Goal: Task Accomplishment & Management: Use online tool/utility

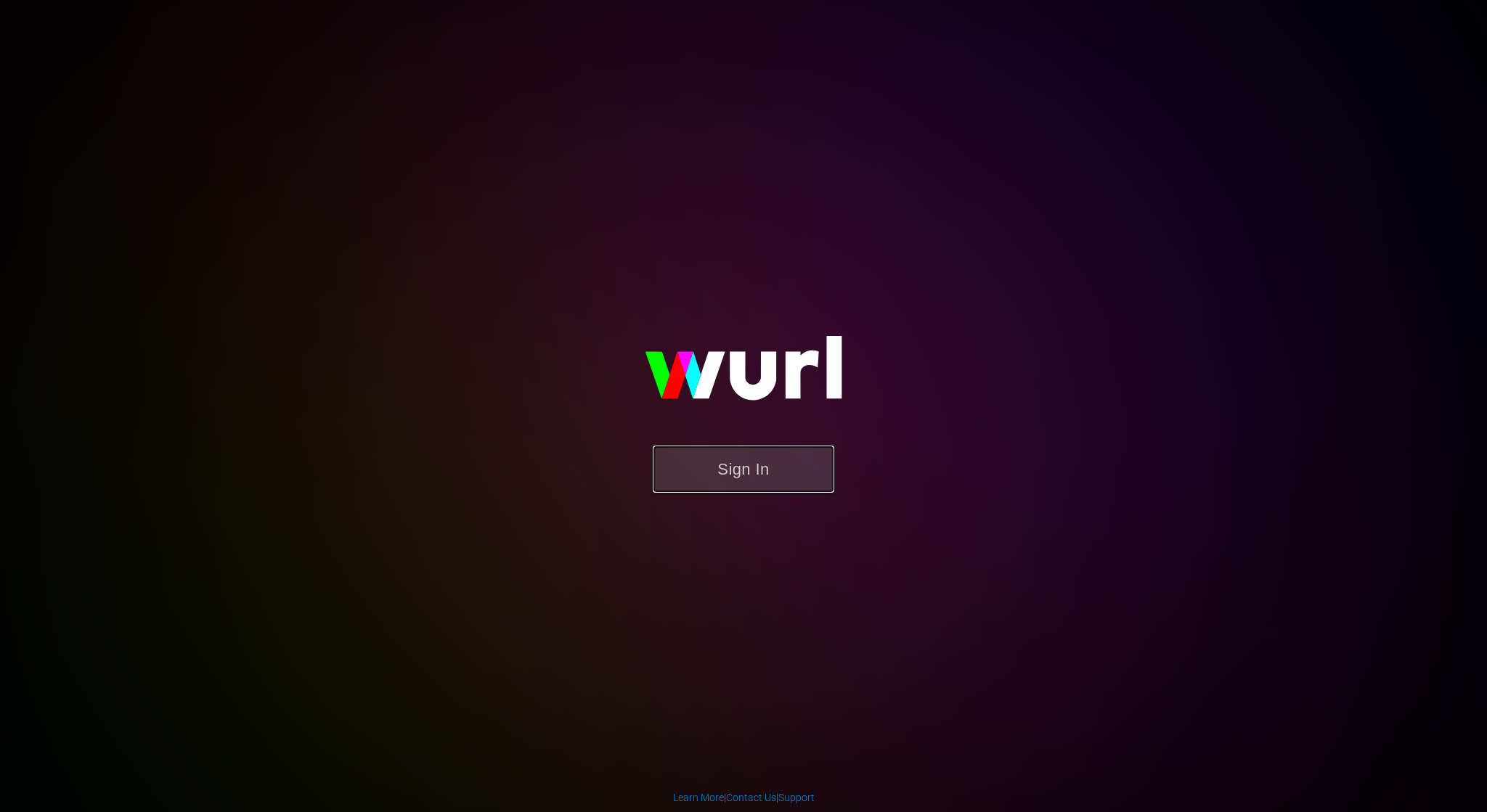
click at [750, 457] on button "Sign In" at bounding box center [743, 469] width 182 height 47
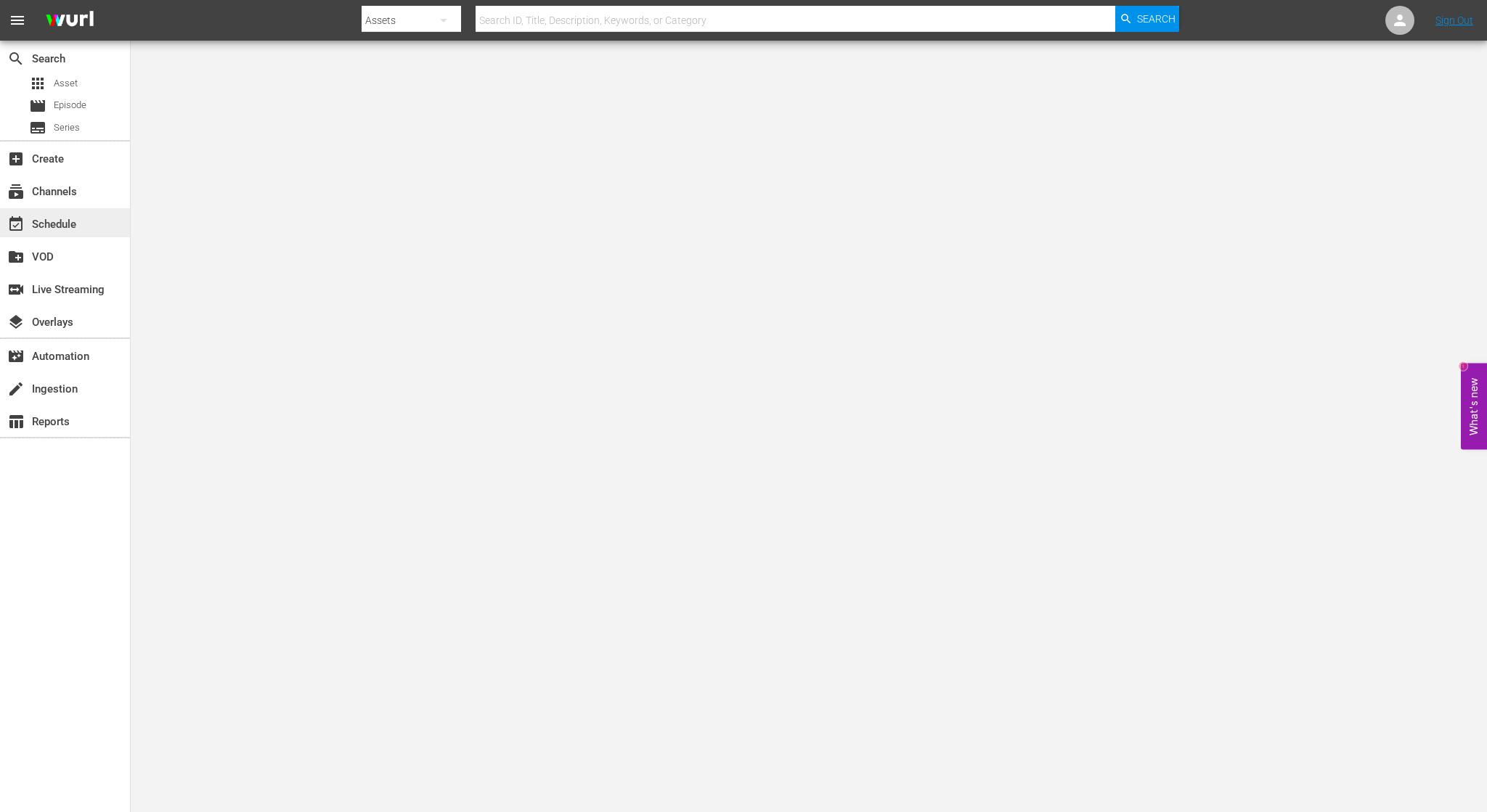
click at [73, 227] on div "event_available Schedule" at bounding box center [41, 222] width 82 height 13
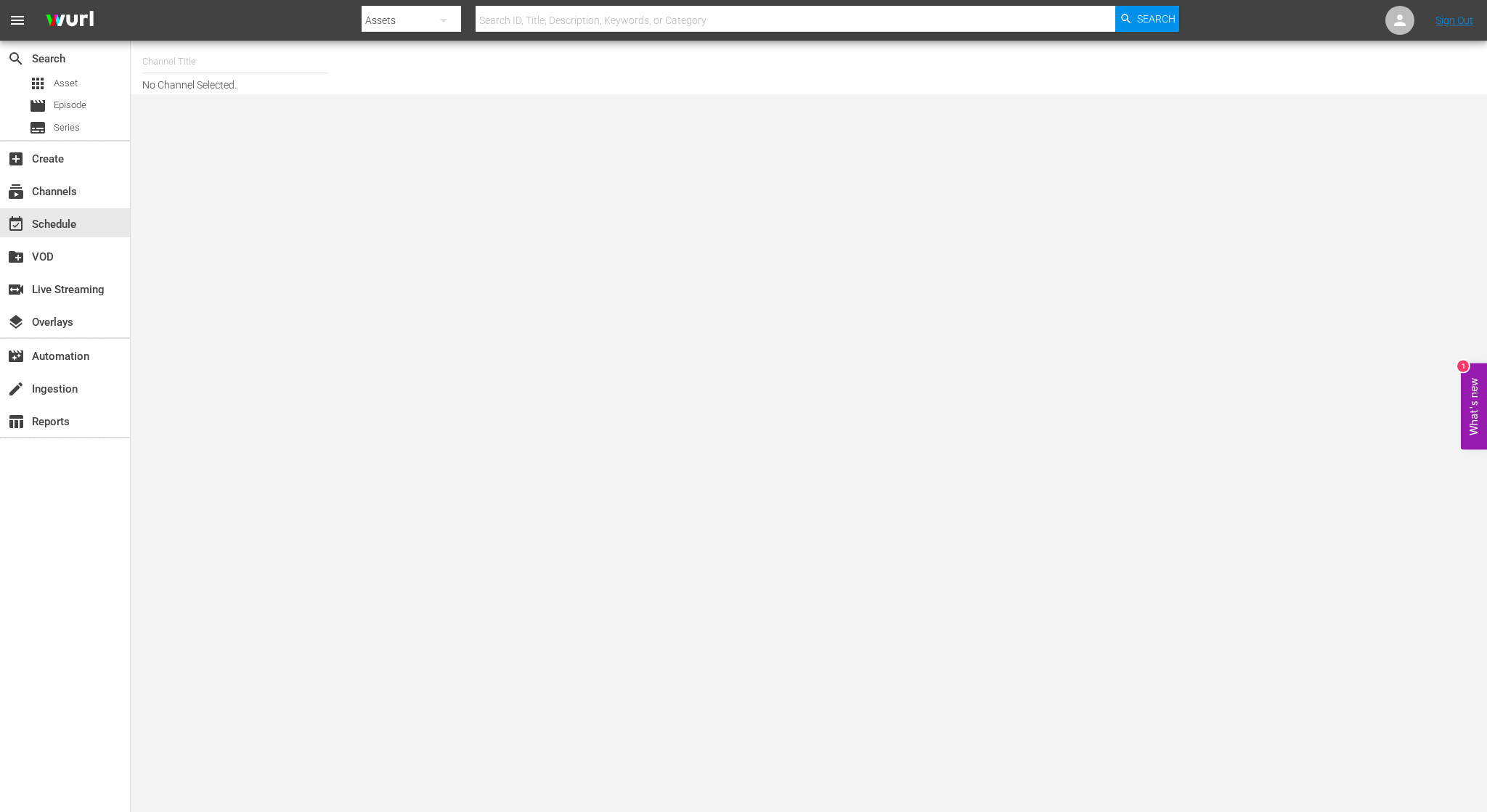
click at [223, 66] on input "text" at bounding box center [236, 61] width 186 height 35
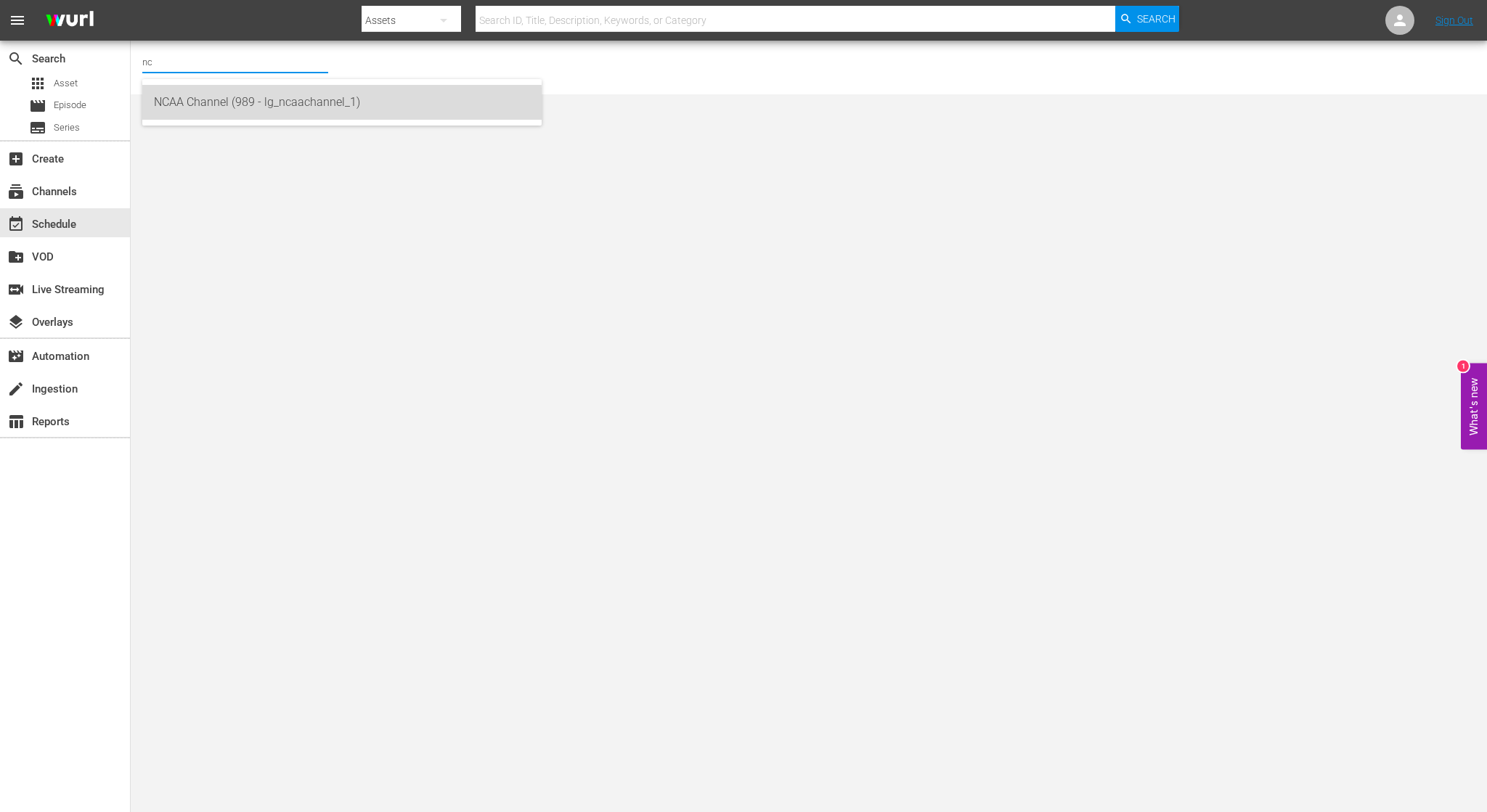
click at [248, 110] on div "NCAA Channel (989 - lg_ncaachannel_1)" at bounding box center [342, 102] width 376 height 35
type input "NCAA Channel (989 - lg_ncaachannel_1)"
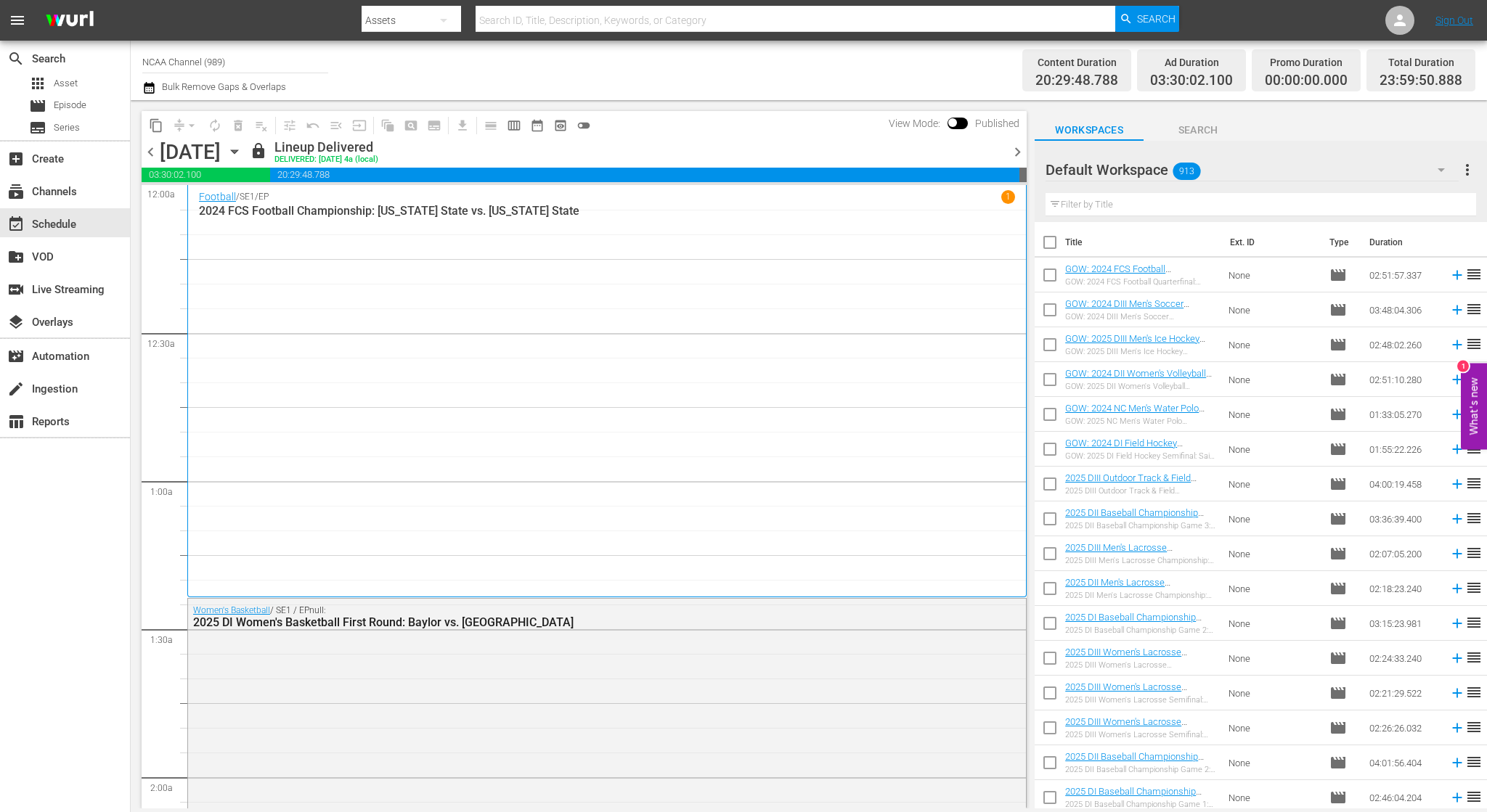
click at [243, 153] on icon "button" at bounding box center [235, 152] width 16 height 16
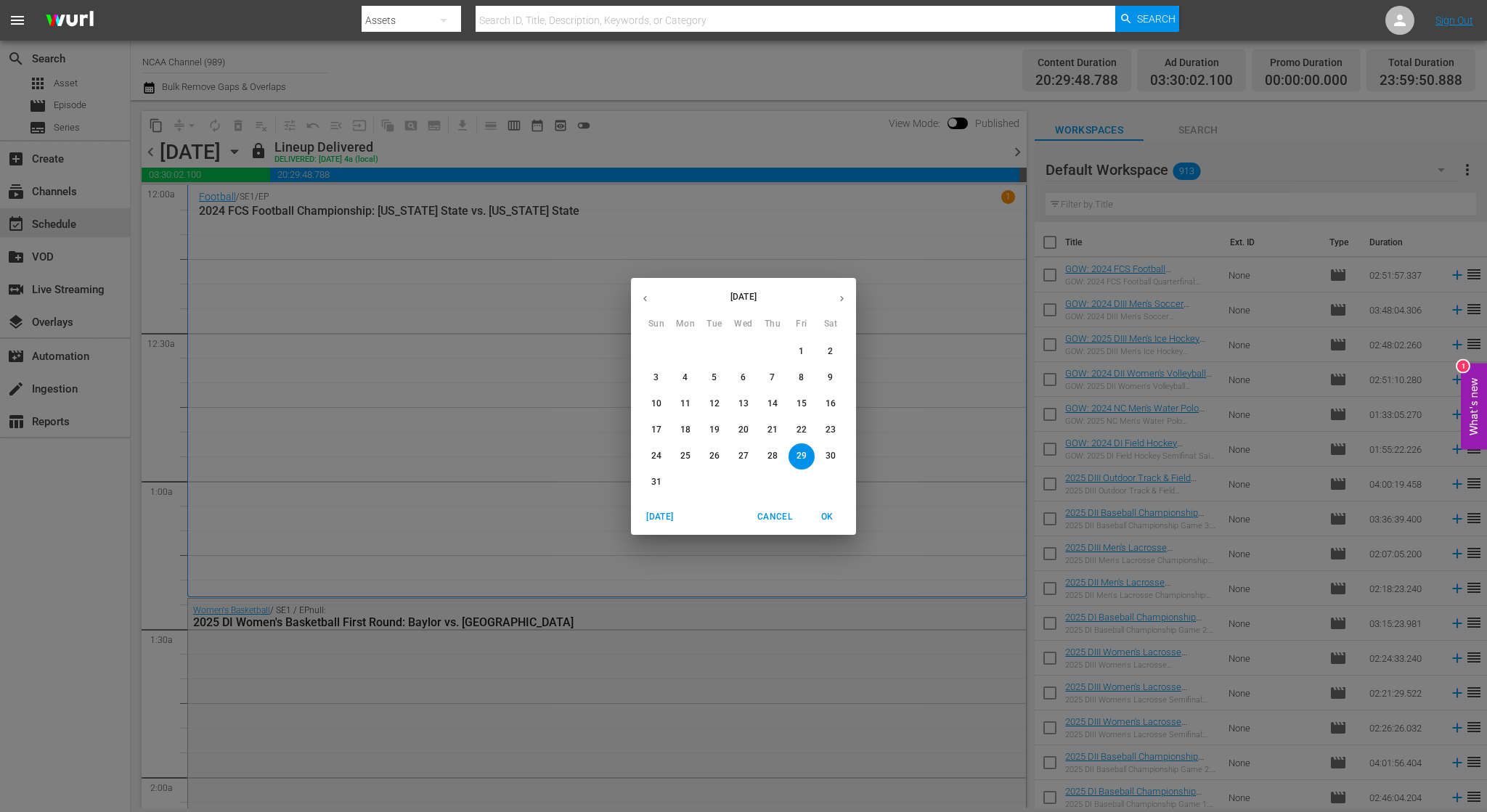
click at [836, 293] on button "button" at bounding box center [842, 299] width 28 height 28
click at [740, 351] on span "3" at bounding box center [743, 352] width 26 height 12
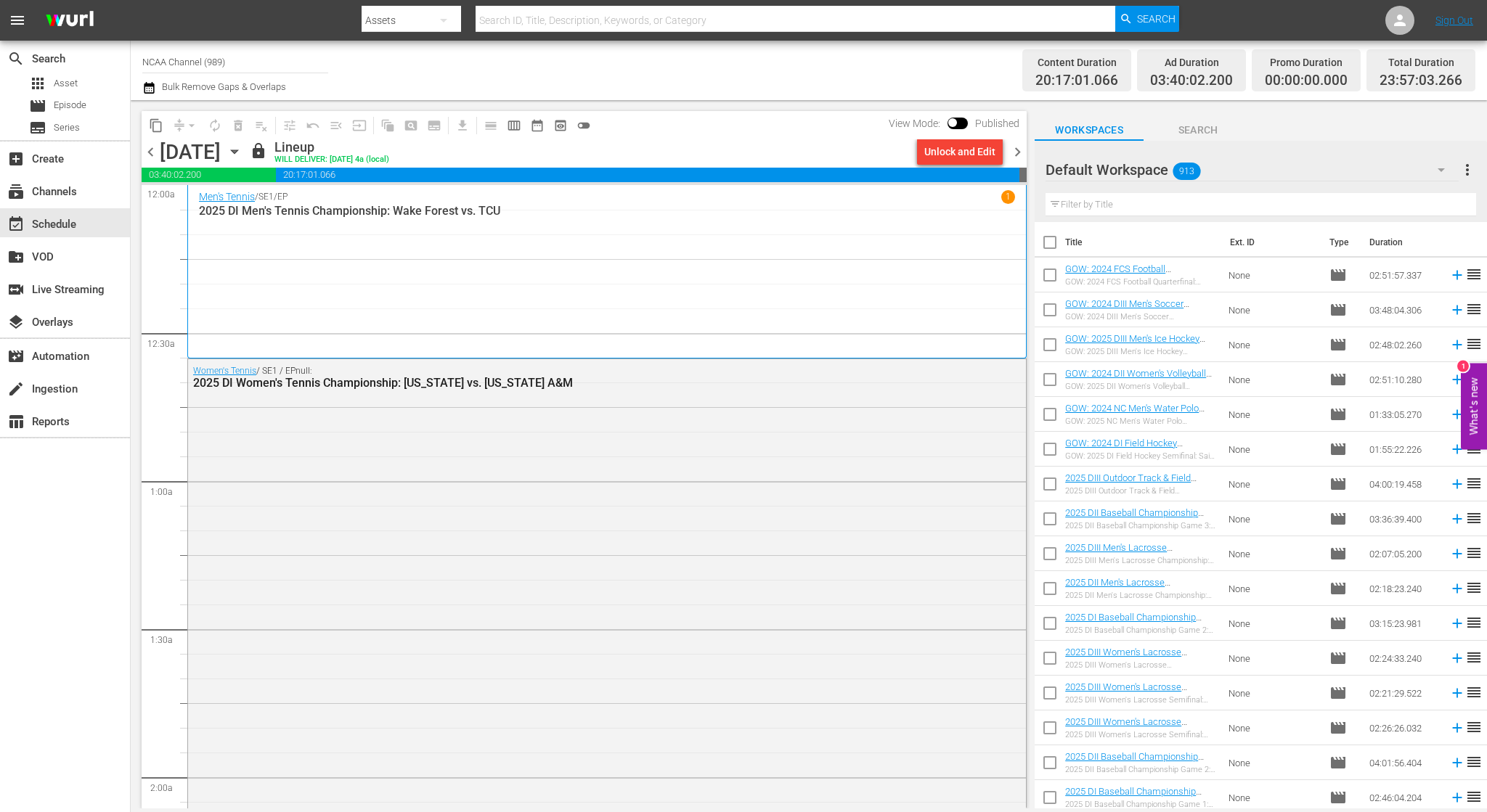
click at [1008, 156] on span "chevron_right" at bounding box center [1017, 152] width 18 height 18
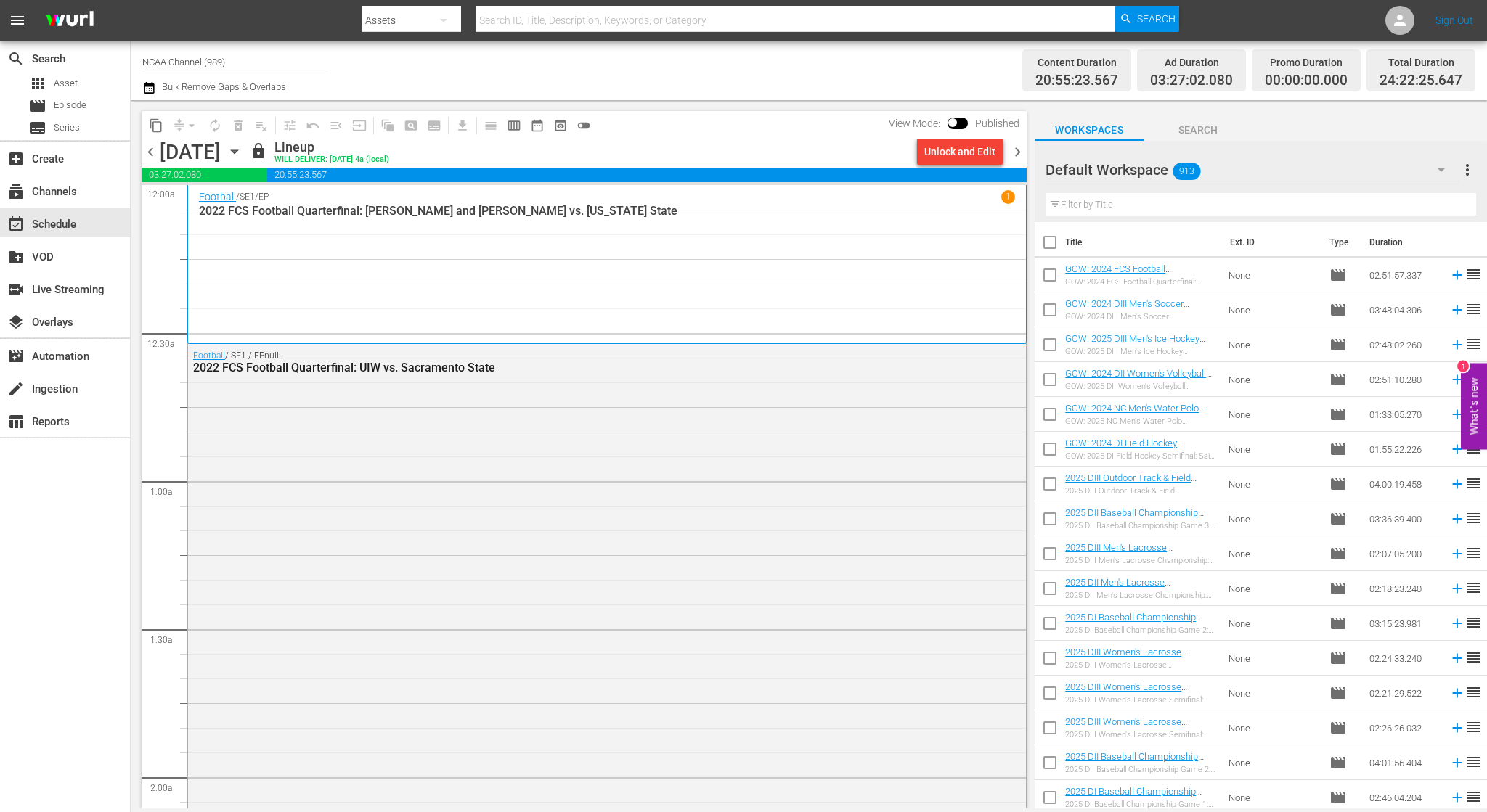
click at [1018, 151] on span "chevron_right" at bounding box center [1017, 152] width 18 height 18
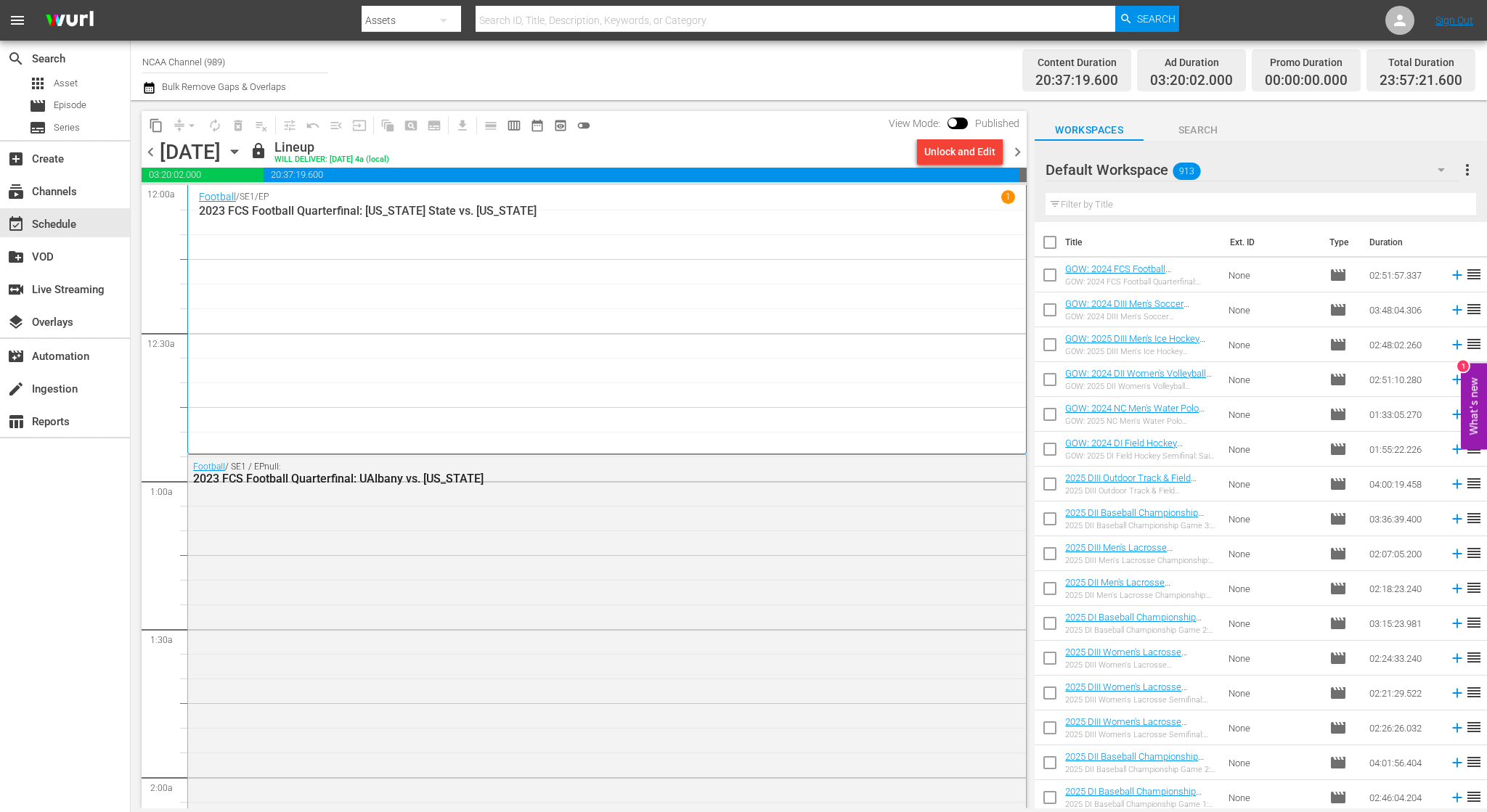
click at [1018, 151] on span "chevron_right" at bounding box center [1017, 152] width 18 height 18
